Goal: Task Accomplishment & Management: Manage account settings

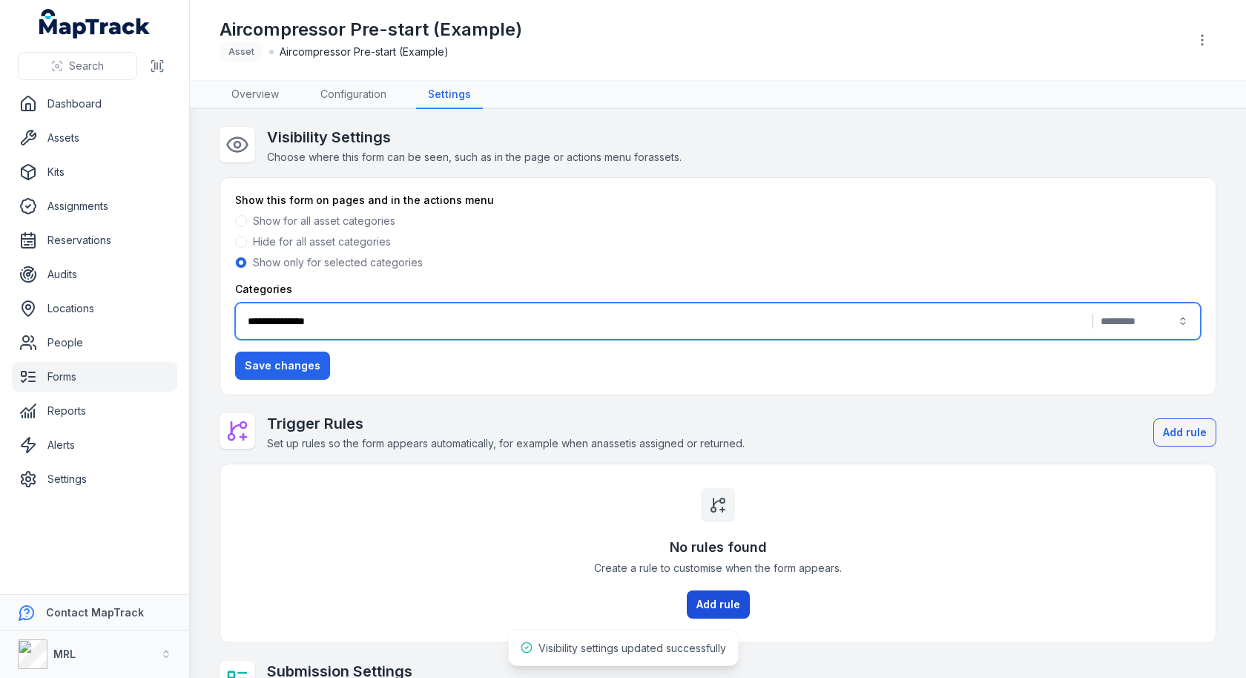
scroll to position [152, 0]
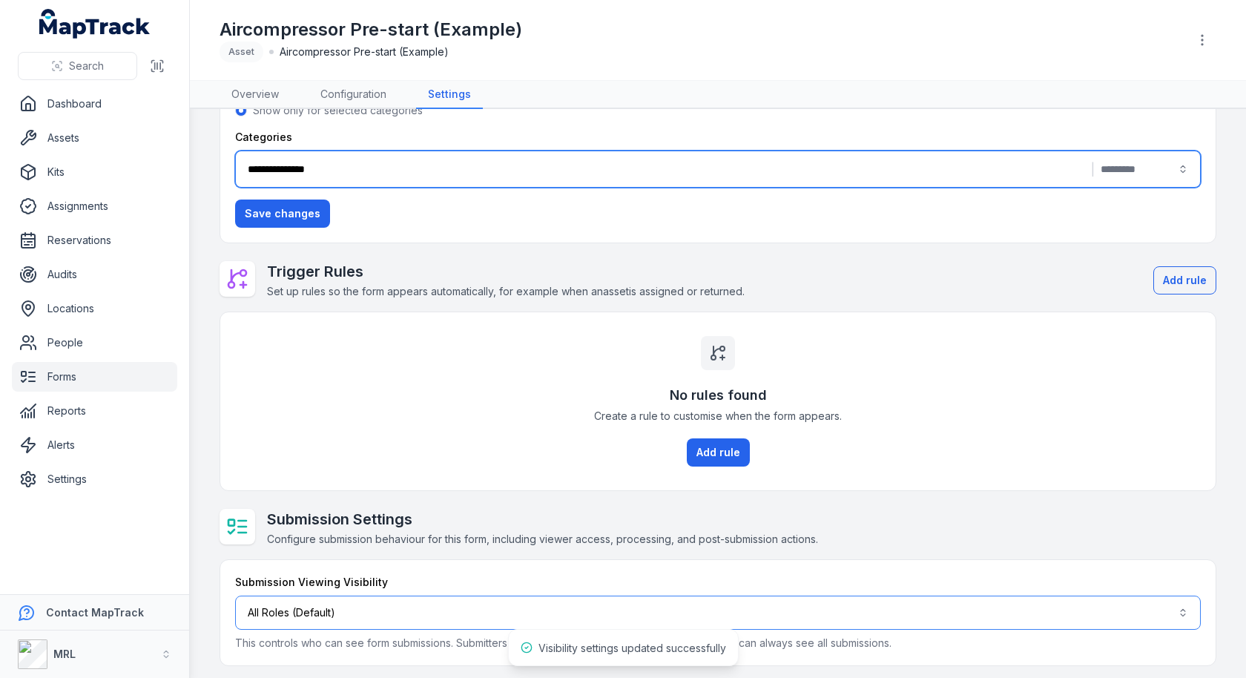
click at [449, 614] on button "All Roles (Default)" at bounding box center [718, 613] width 966 height 34
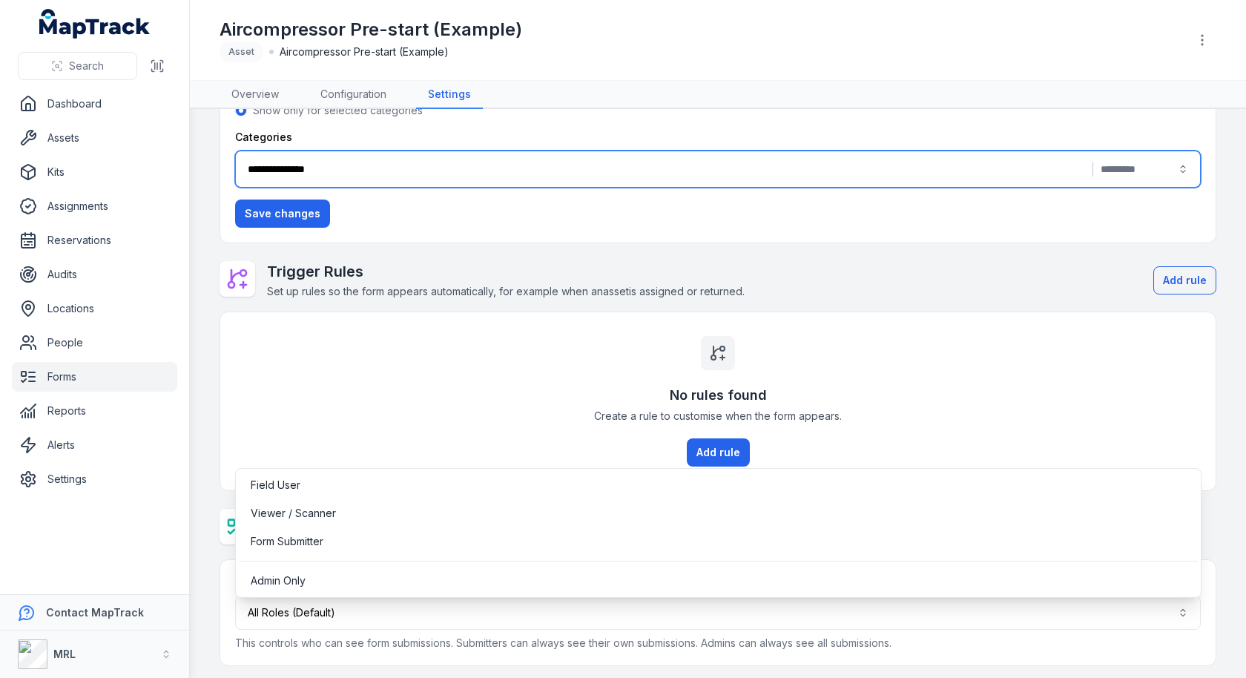
click at [414, 406] on div "**********" at bounding box center [718, 320] width 997 height 691
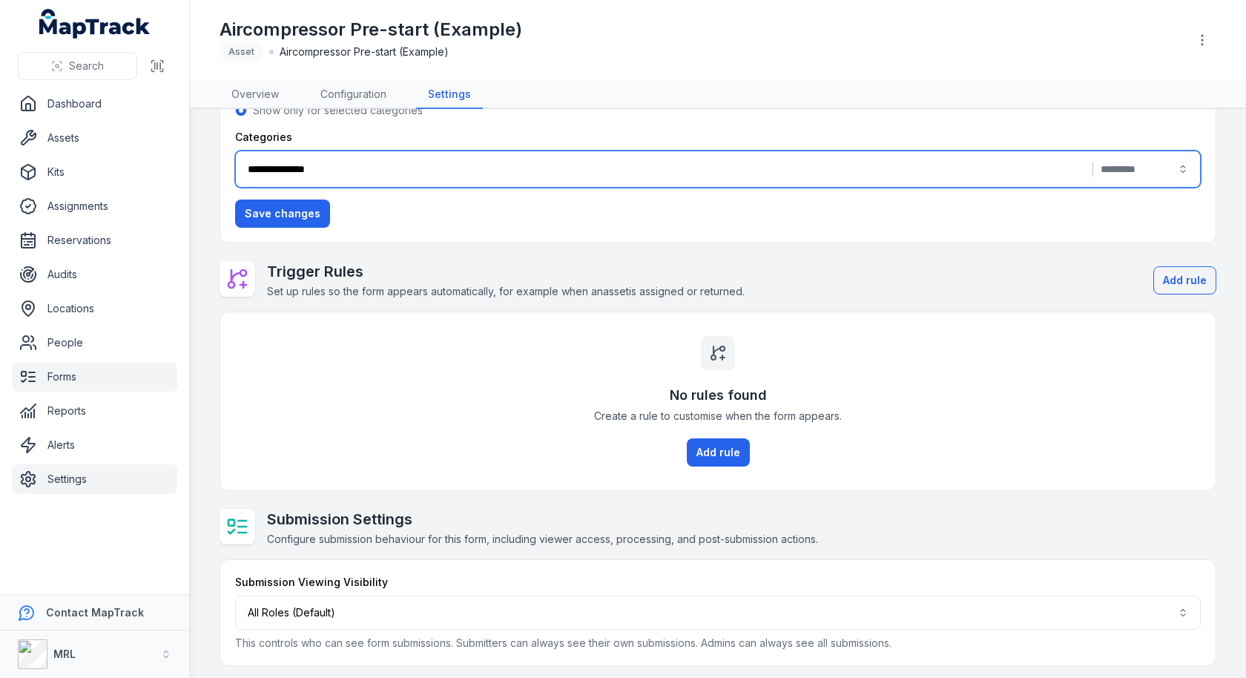
click at [49, 471] on link "Settings" at bounding box center [94, 479] width 165 height 30
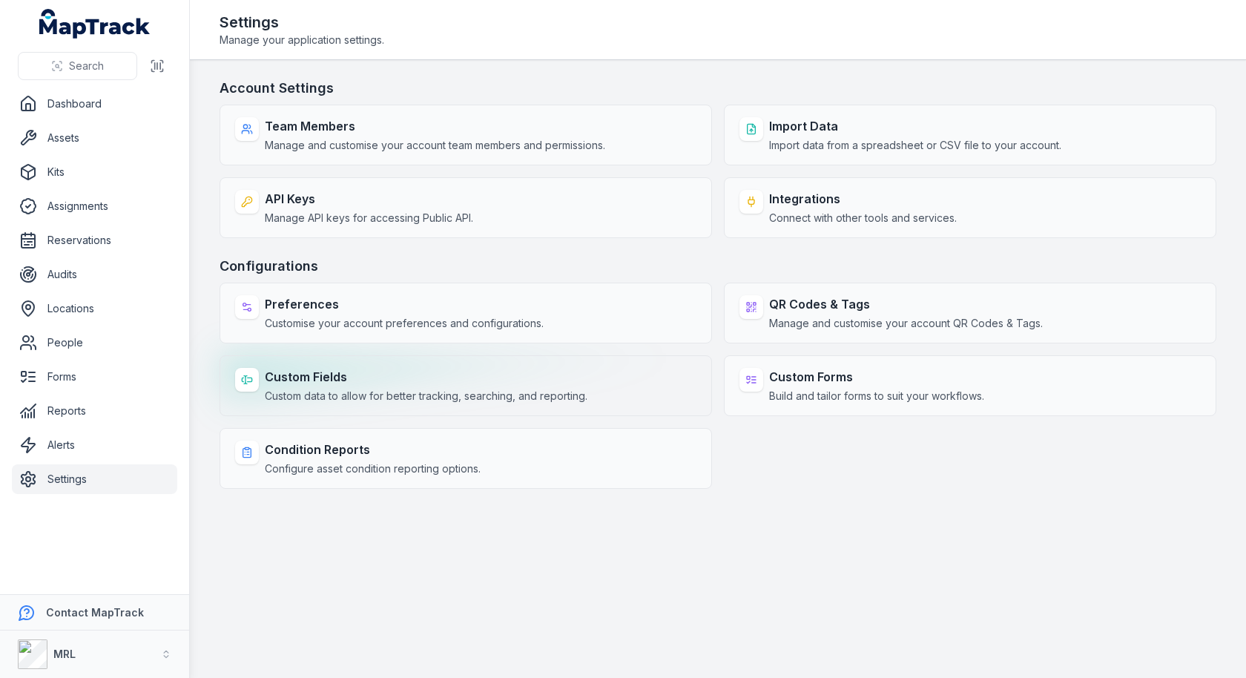
click at [423, 389] on span "Custom data to allow for better tracking, searching, and reporting." at bounding box center [426, 396] width 323 height 15
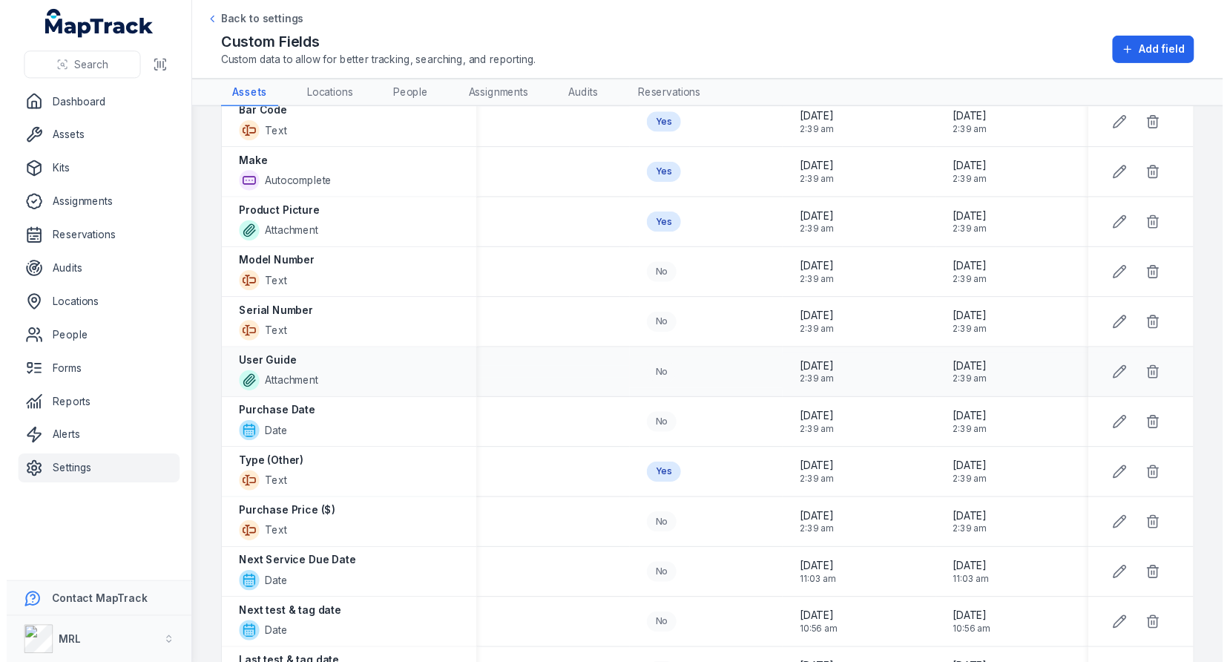
scroll to position [731, 0]
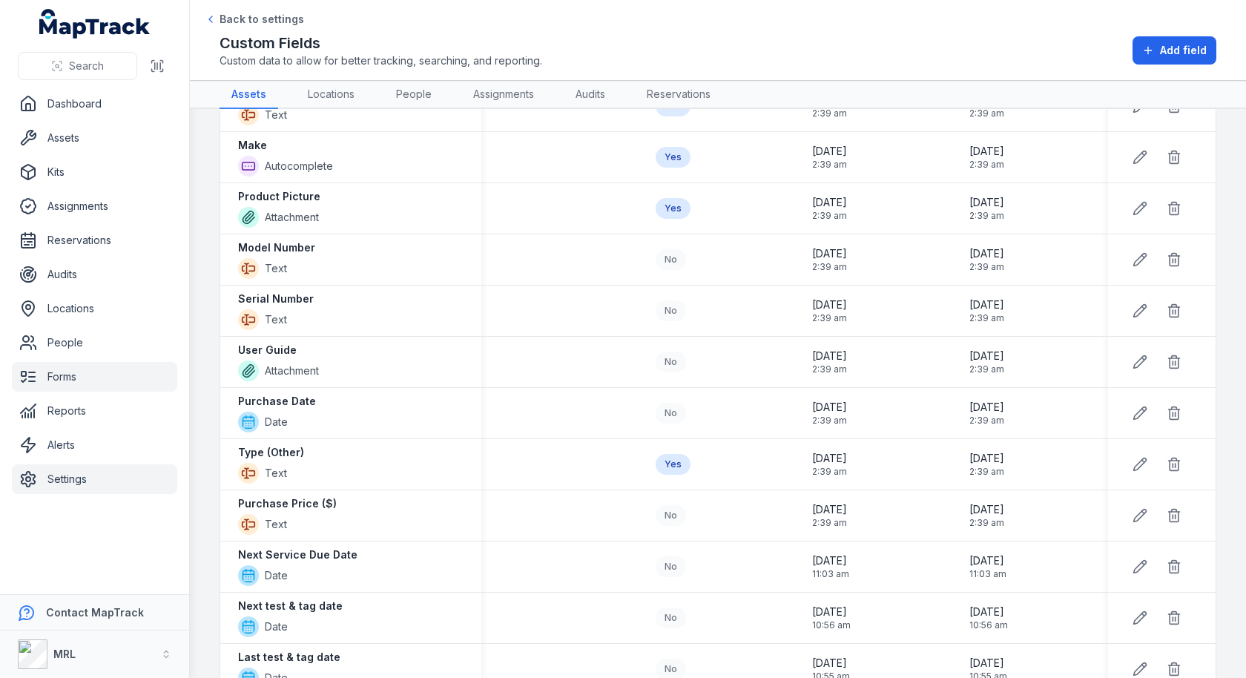
click at [92, 366] on link "Forms" at bounding box center [94, 377] width 165 height 30
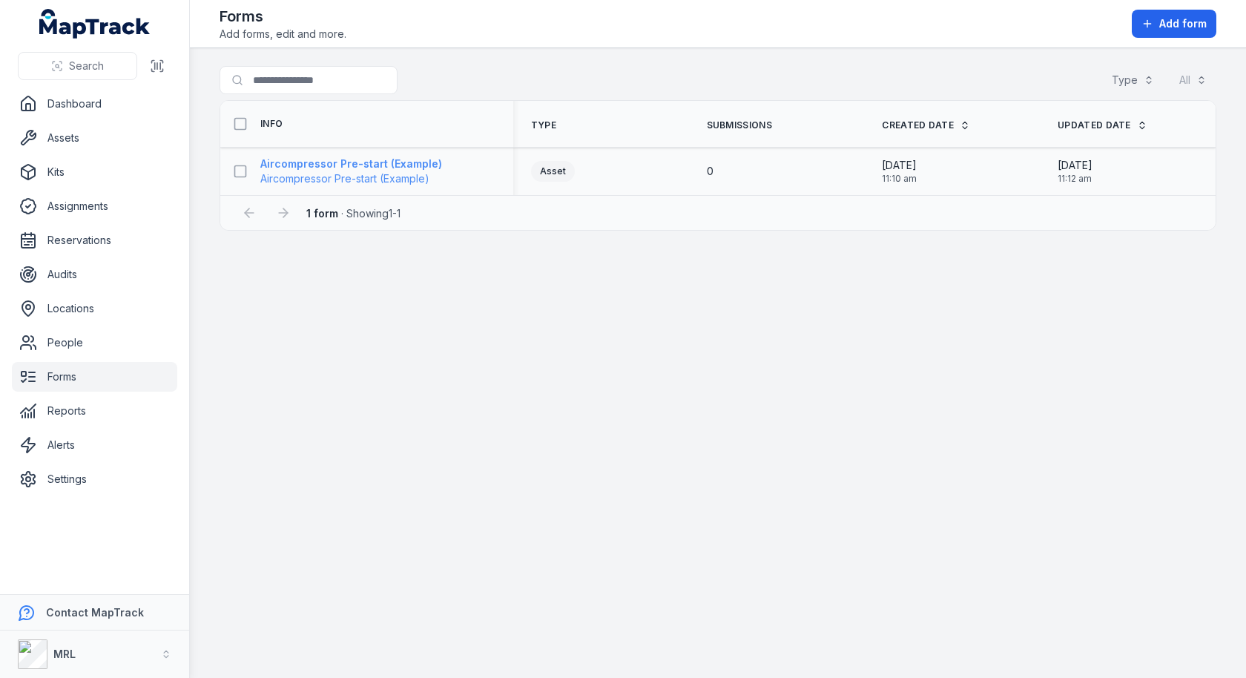
click at [390, 180] on span "Aircompressor Pre-start (Example)" at bounding box center [351, 178] width 182 height 15
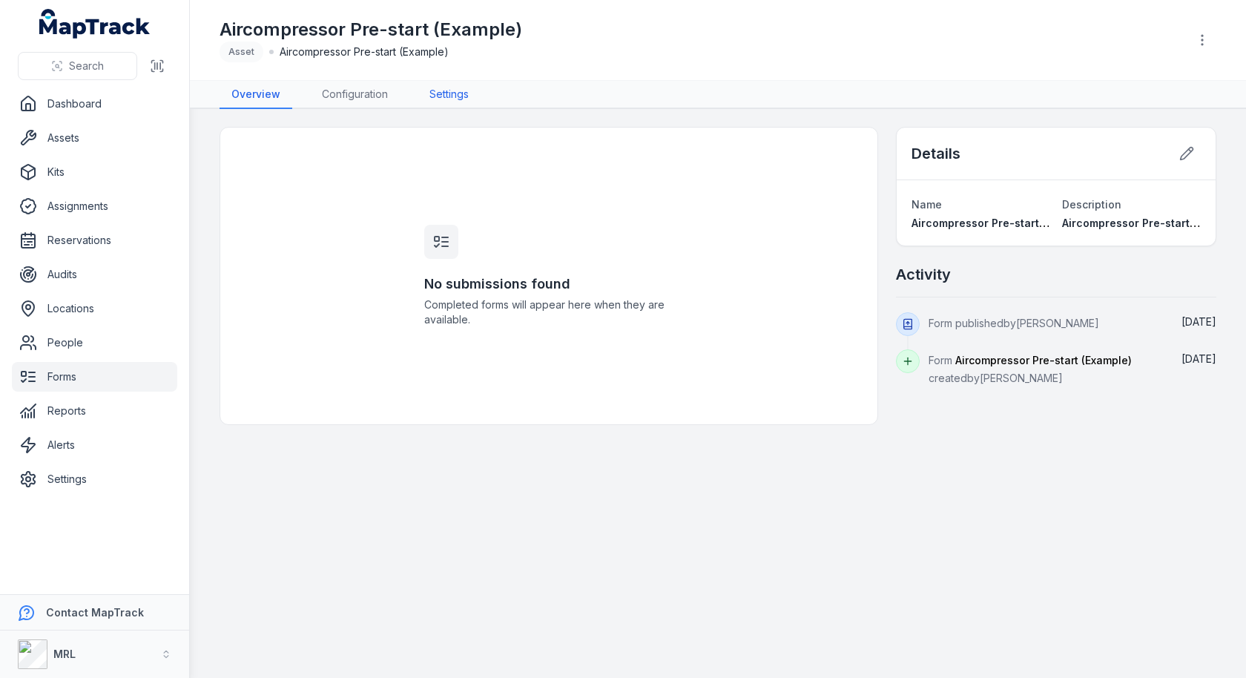
click at [457, 98] on link "Settings" at bounding box center [449, 95] width 63 height 28
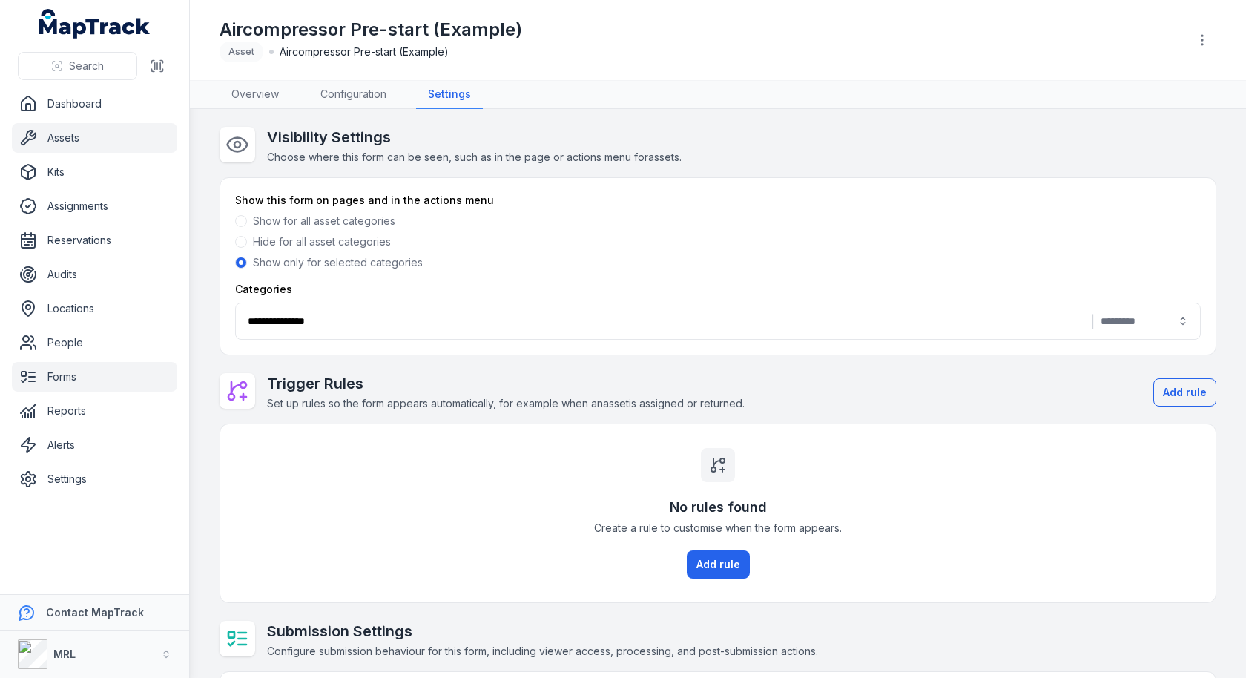
click at [70, 150] on link "Assets" at bounding box center [94, 138] width 165 height 30
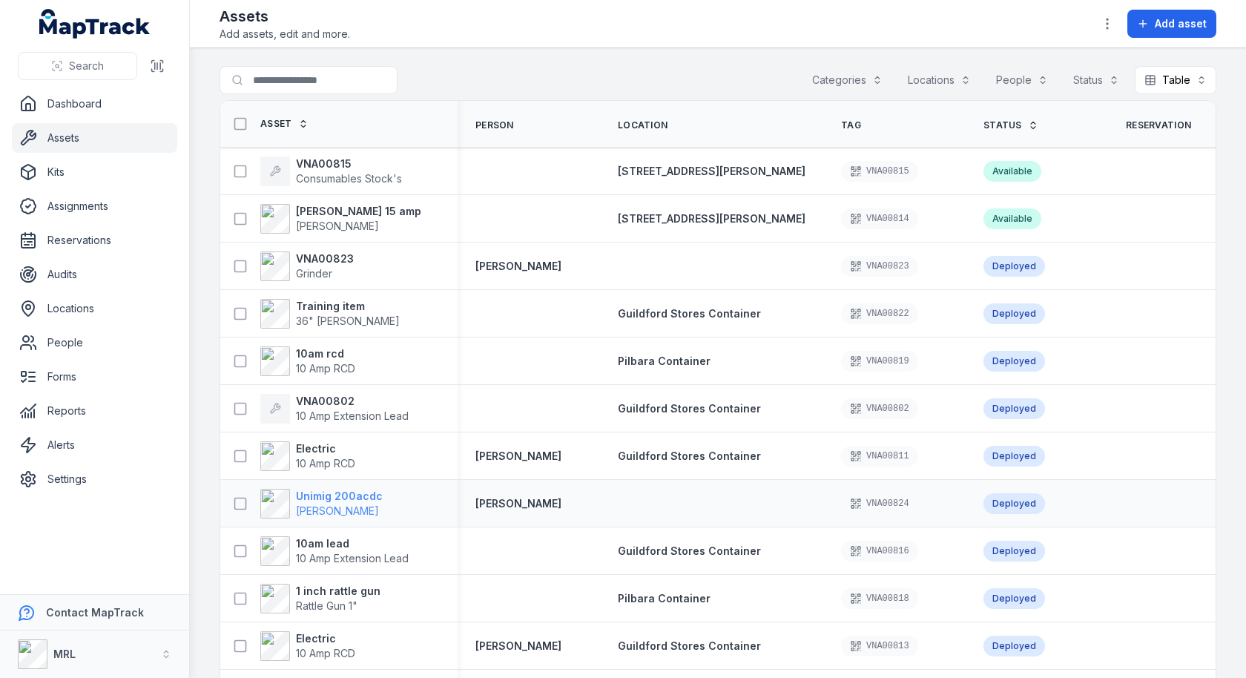
click at [344, 505] on span "[PERSON_NAME]" at bounding box center [337, 510] width 83 height 13
click at [325, 223] on span "[PERSON_NAME]" at bounding box center [337, 226] width 83 height 13
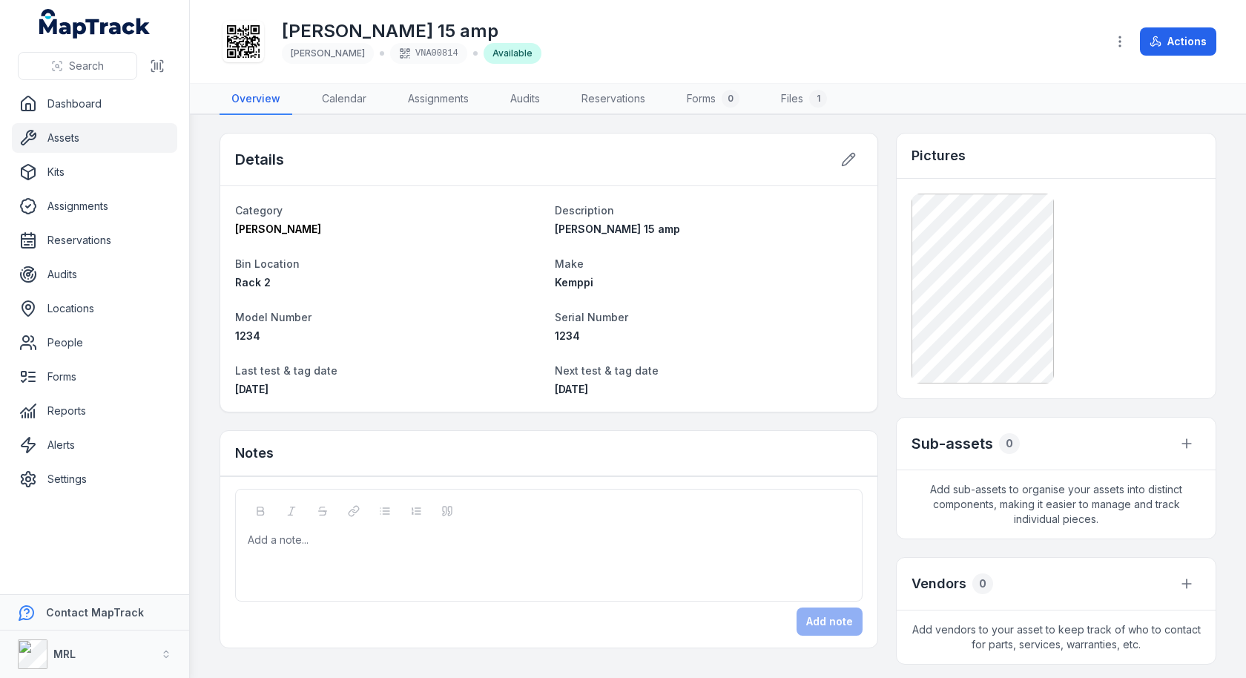
click at [351, 27] on h1 "[PERSON_NAME] 15 amp" at bounding box center [412, 31] width 260 height 24
copy h1 "[PERSON_NAME] 15 amp"
click at [860, 308] on dt "Serial Number" at bounding box center [709, 317] width 308 height 18
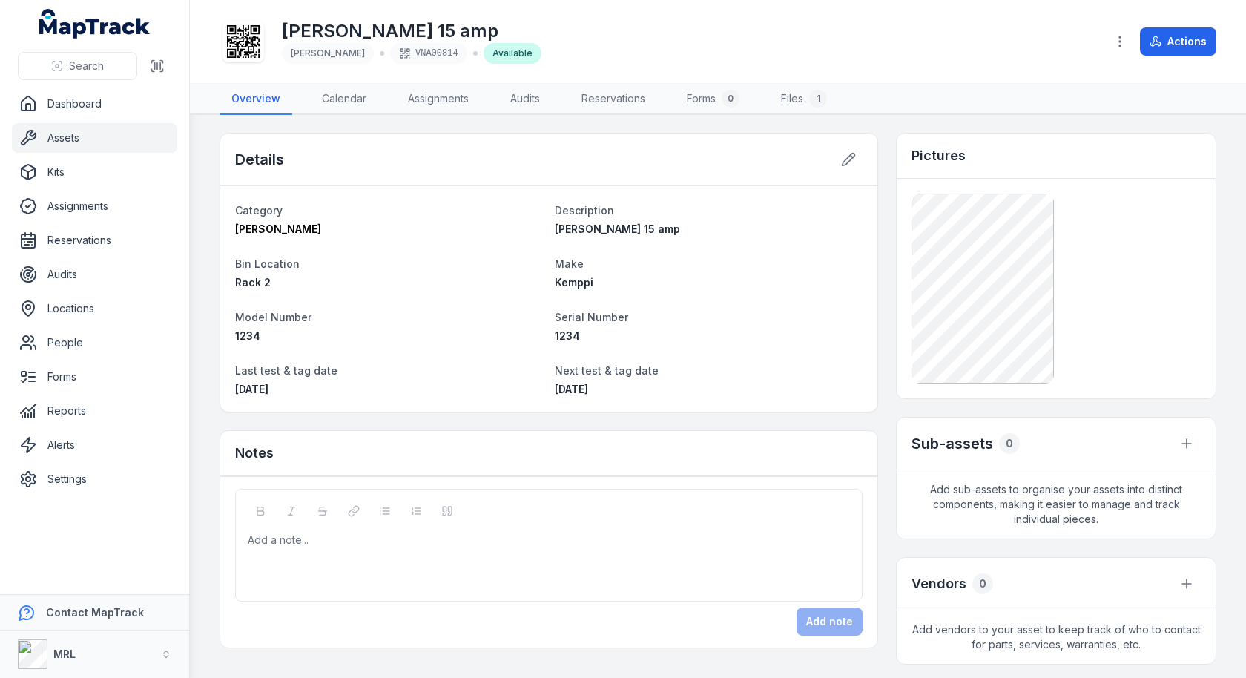
click at [1075, 317] on div at bounding box center [1056, 289] width 289 height 190
click at [847, 36] on div "[PERSON_NAME] 15 amp [PERSON_NAME] VNA00814 Available" at bounding box center [657, 41] width 874 height 47
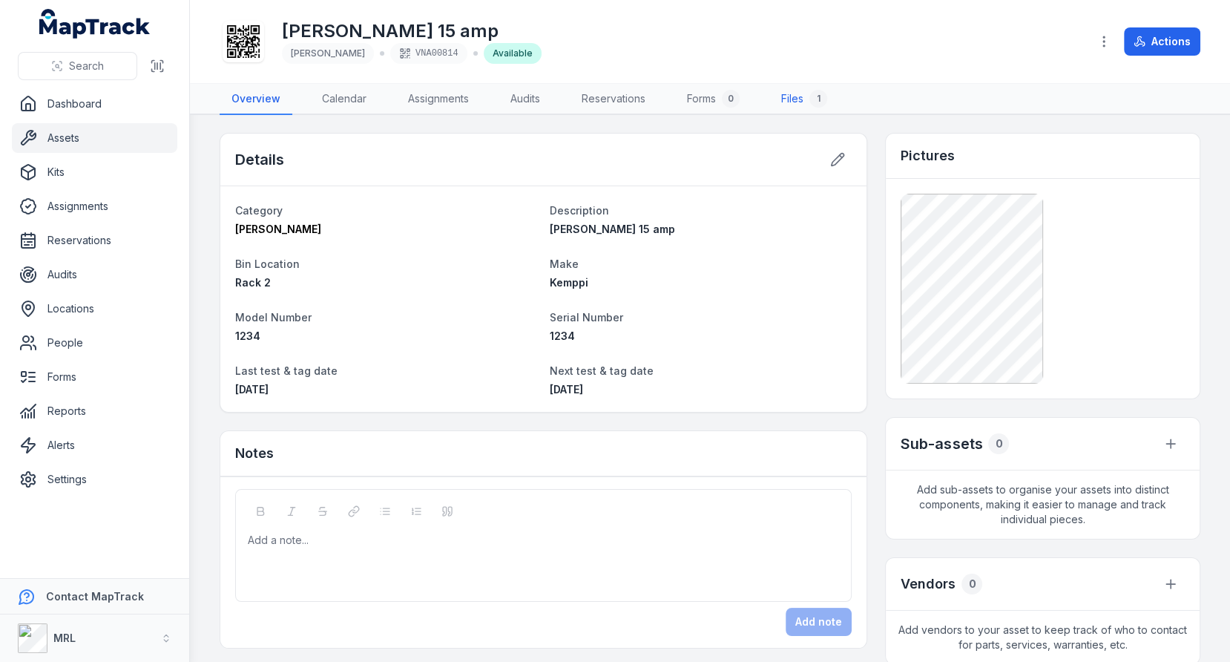
click at [813, 105] on link "Files 1" at bounding box center [804, 99] width 70 height 31
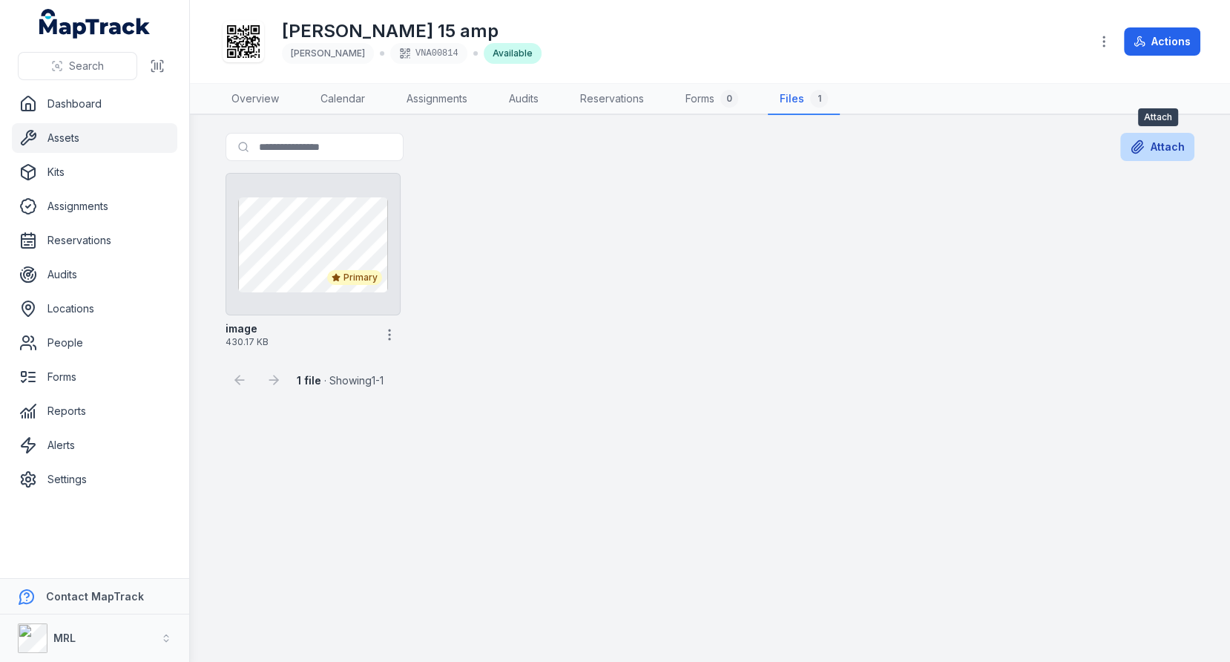
click at [1160, 142] on button "Attach" at bounding box center [1157, 147] width 74 height 28
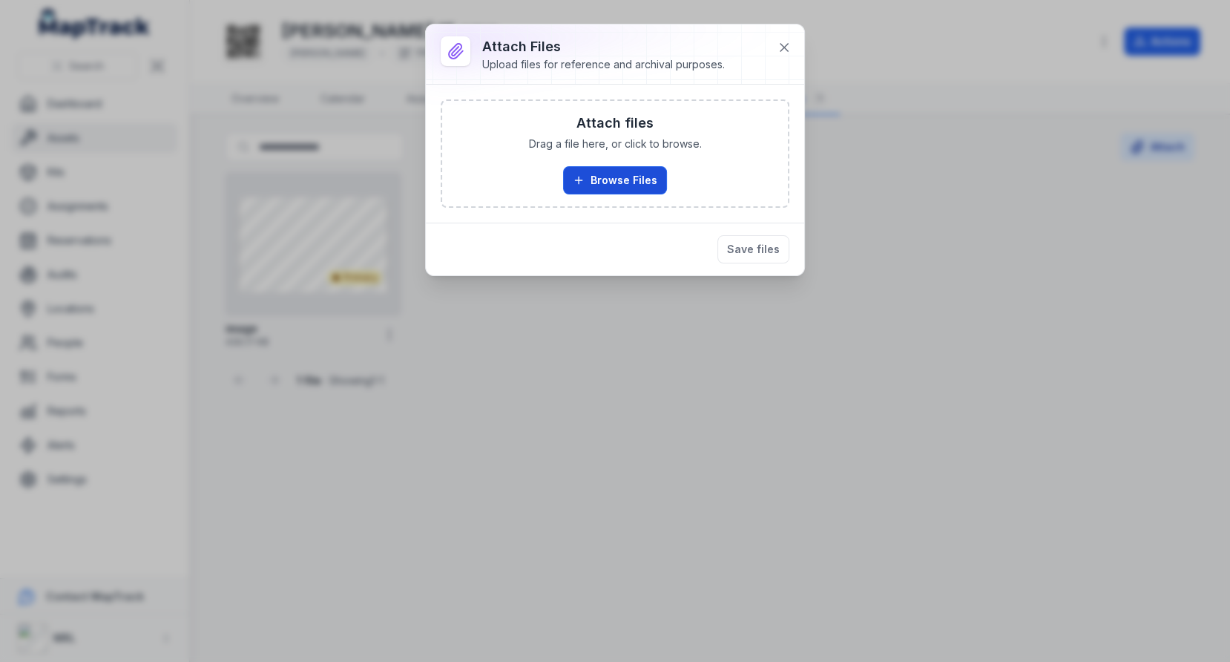
click at [602, 191] on button "Browse Files" at bounding box center [615, 180] width 104 height 28
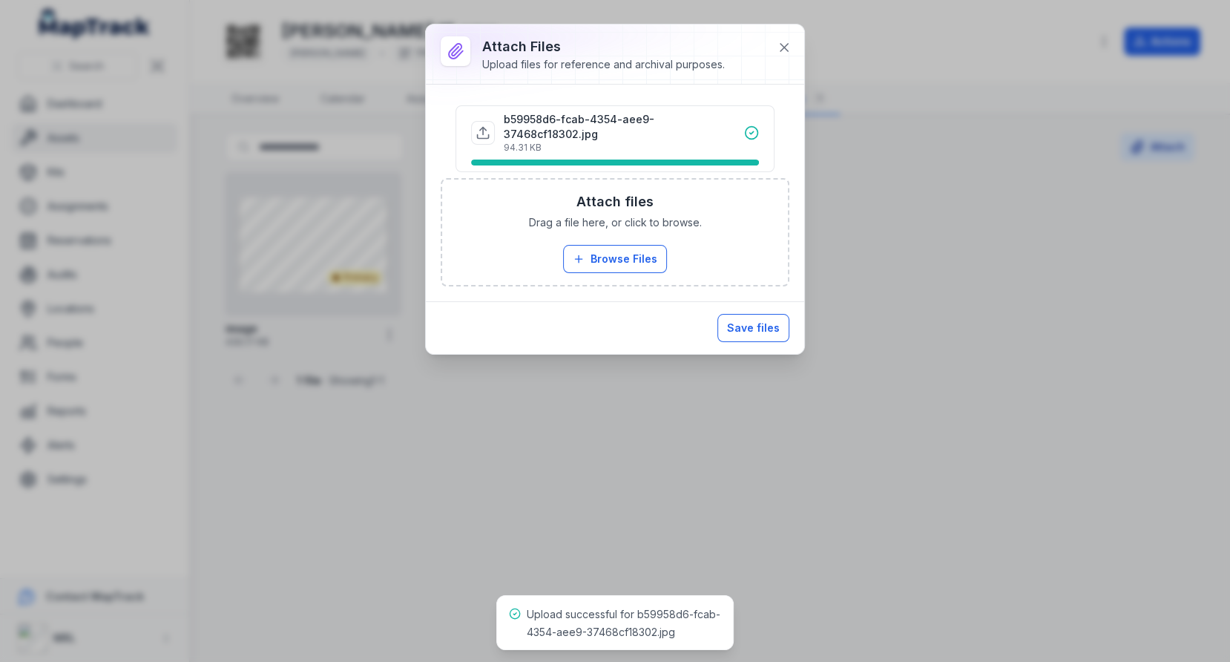
click at [747, 314] on button "Save files" at bounding box center [753, 328] width 72 height 28
